Goal: Transaction & Acquisition: Purchase product/service

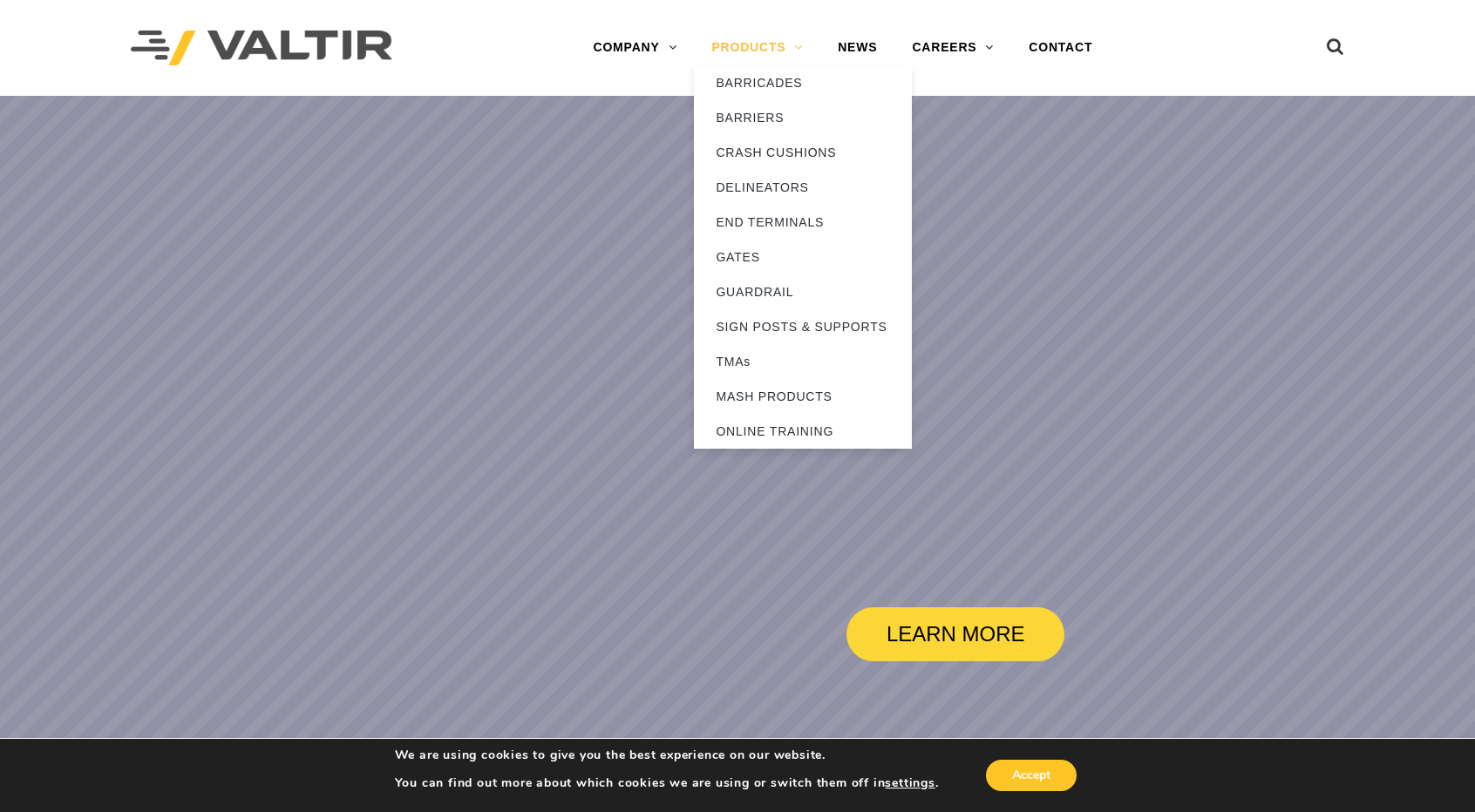
click at [746, 49] on link "PRODUCTS" at bounding box center [756, 48] width 127 height 35
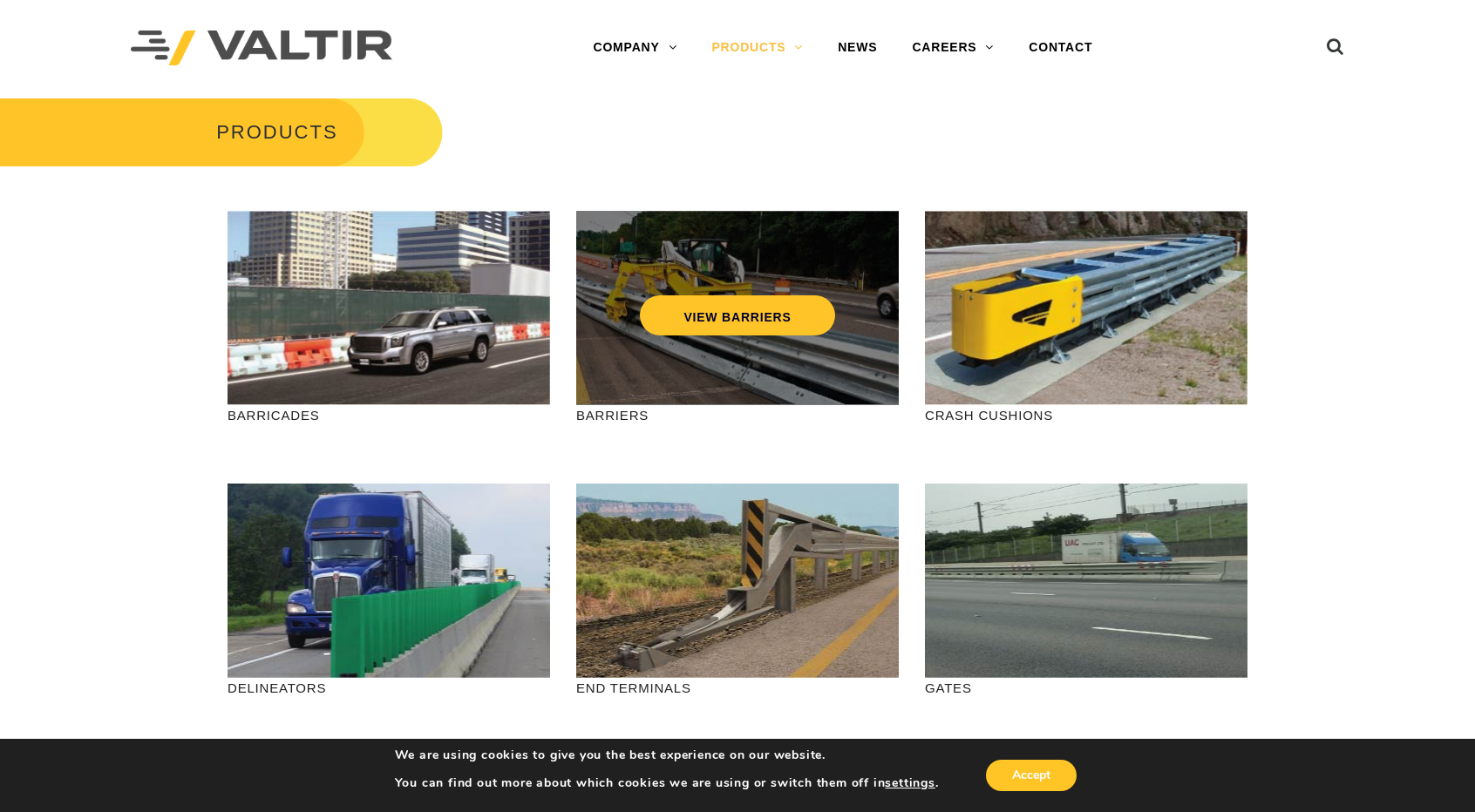
click at [691, 362] on div "VIEW BARRIERS" at bounding box center [738, 307] width 323 height 194
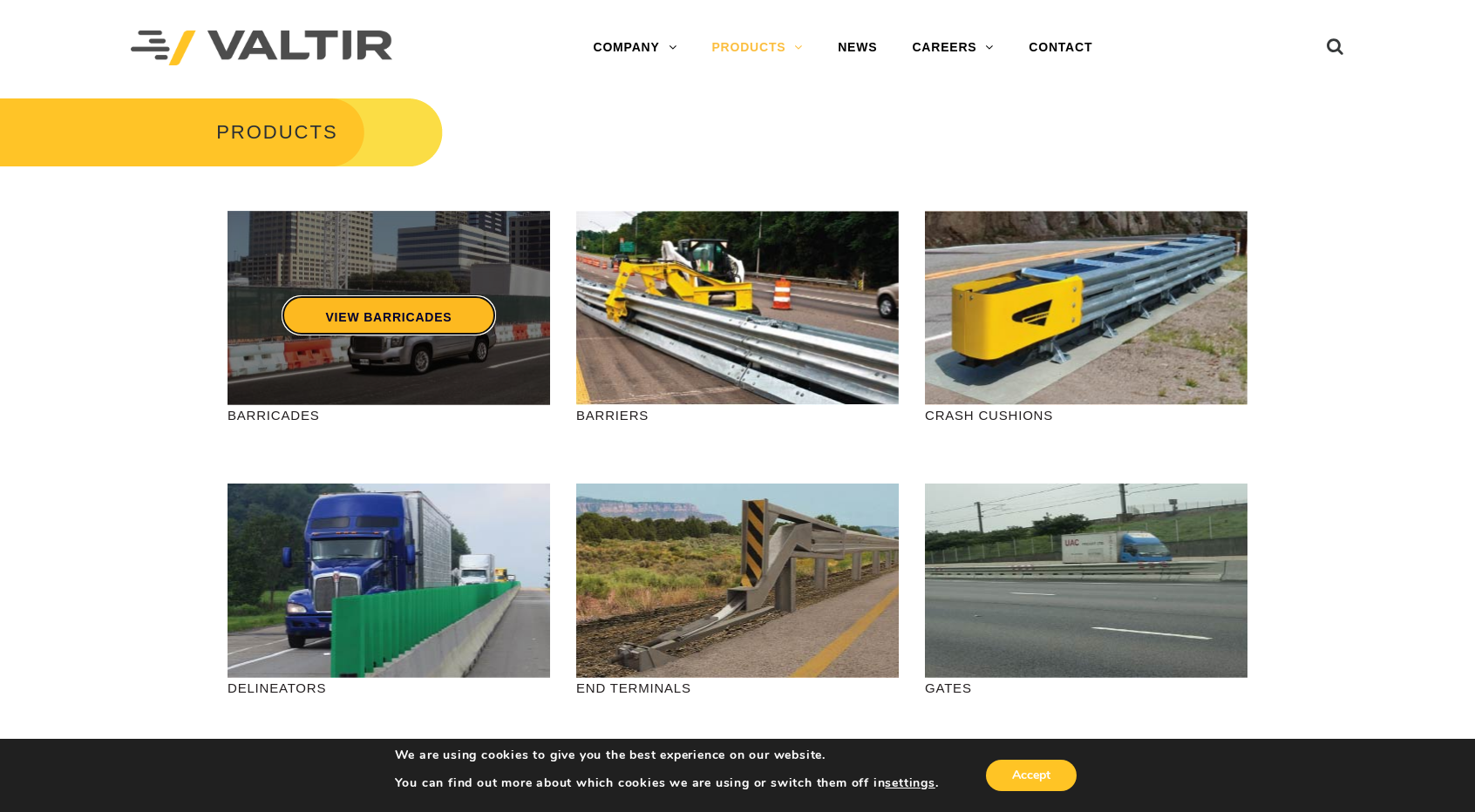
click at [381, 313] on link "VIEW BARRICADES" at bounding box center [388, 316] width 213 height 41
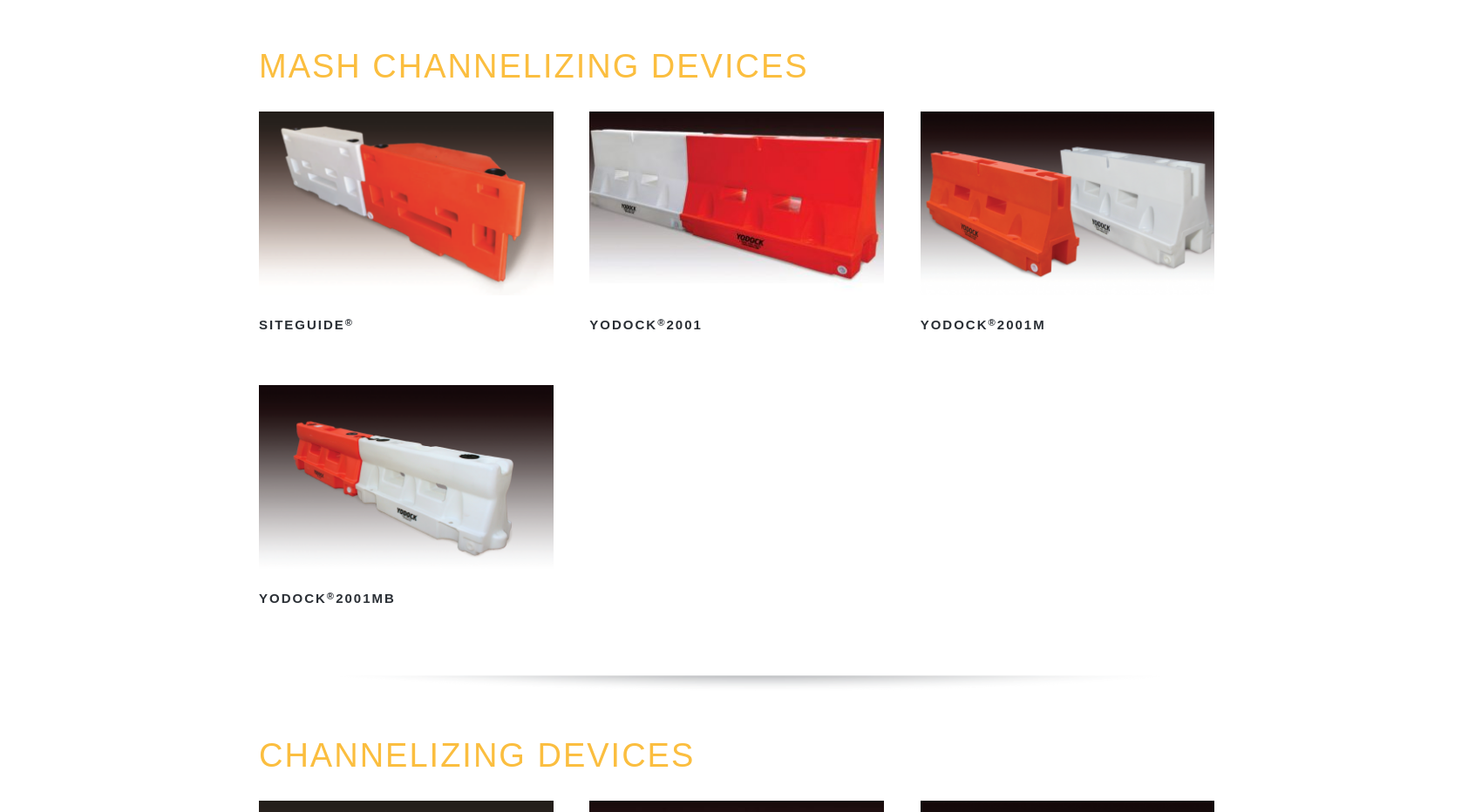
scroll to position [175, 0]
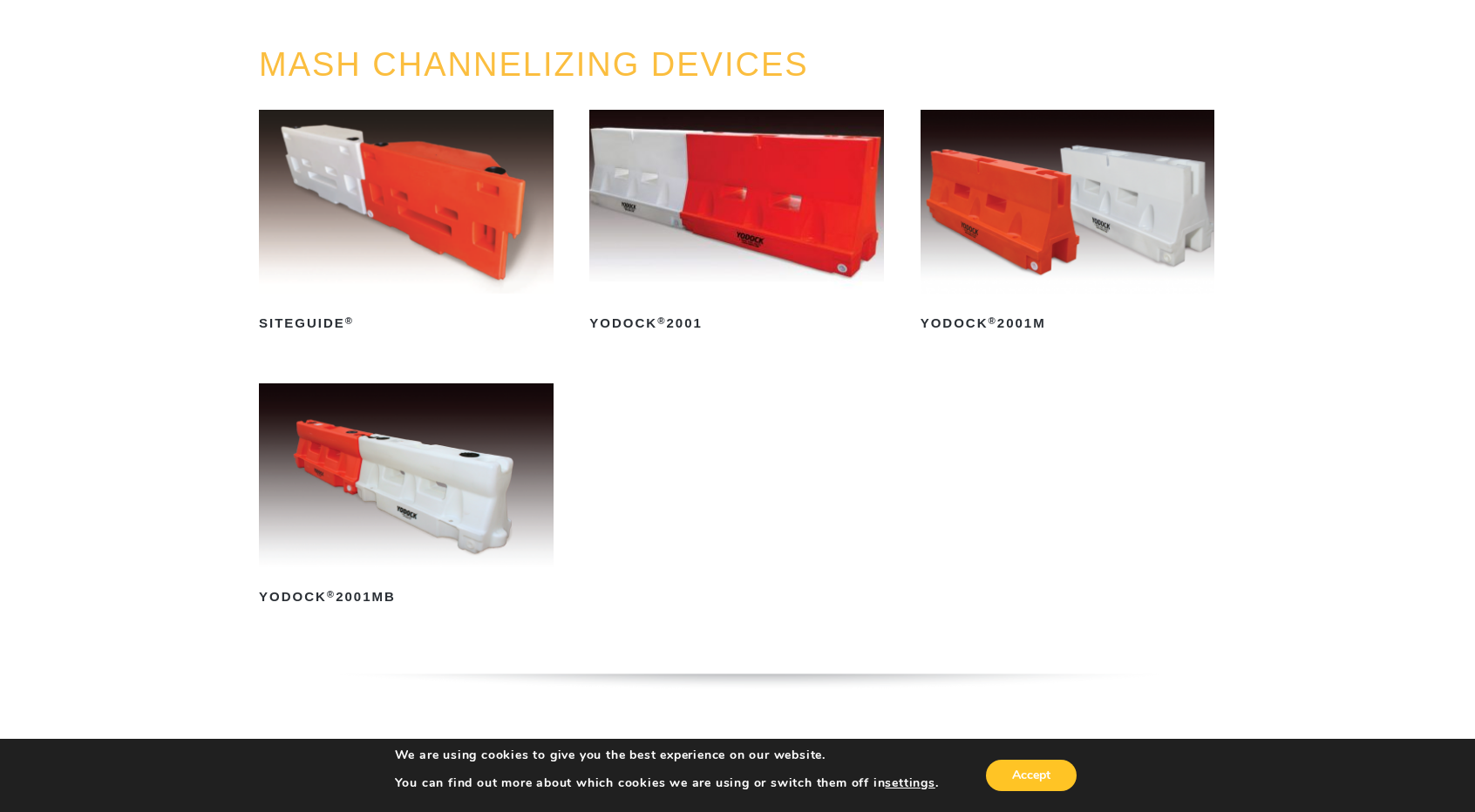
click at [478, 486] on img at bounding box center [406, 475] width 295 height 183
